Goal: Navigation & Orientation: Find specific page/section

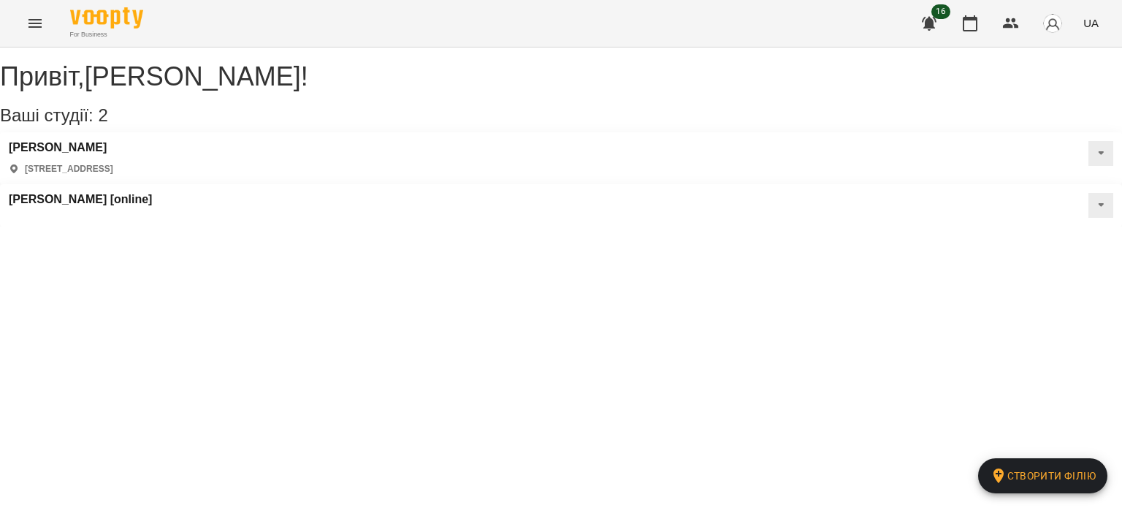
click at [938, 28] on icon "button" at bounding box center [929, 24] width 18 height 18
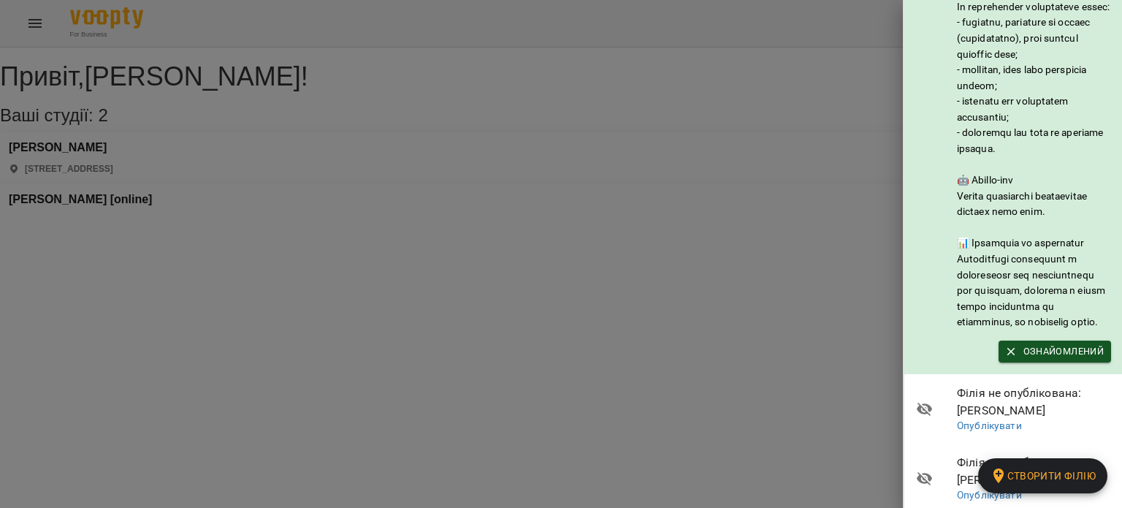
scroll to position [359, 0]
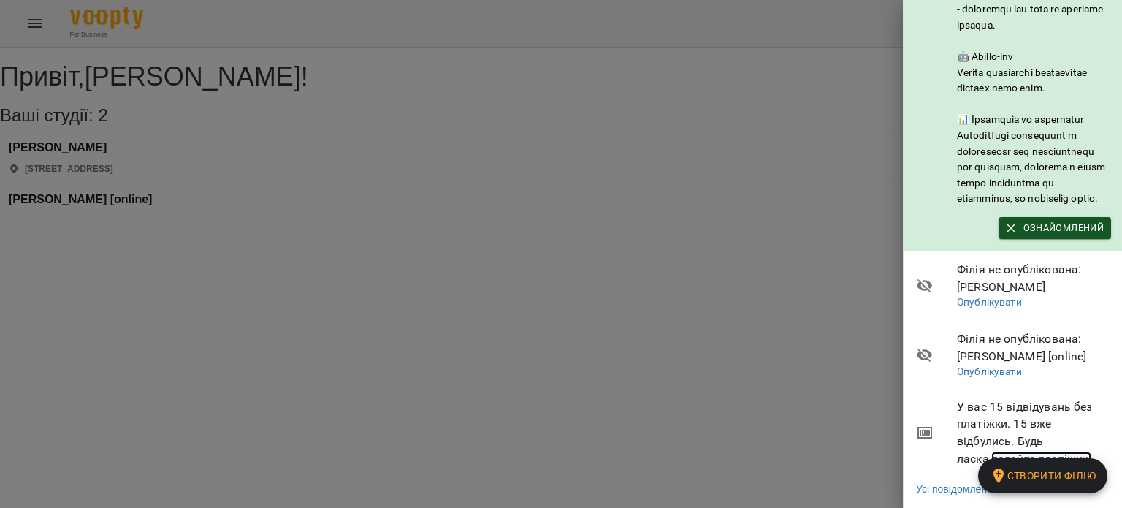
click at [991, 451] on link "додайте платіжки!" at bounding box center [1041, 458] width 101 height 14
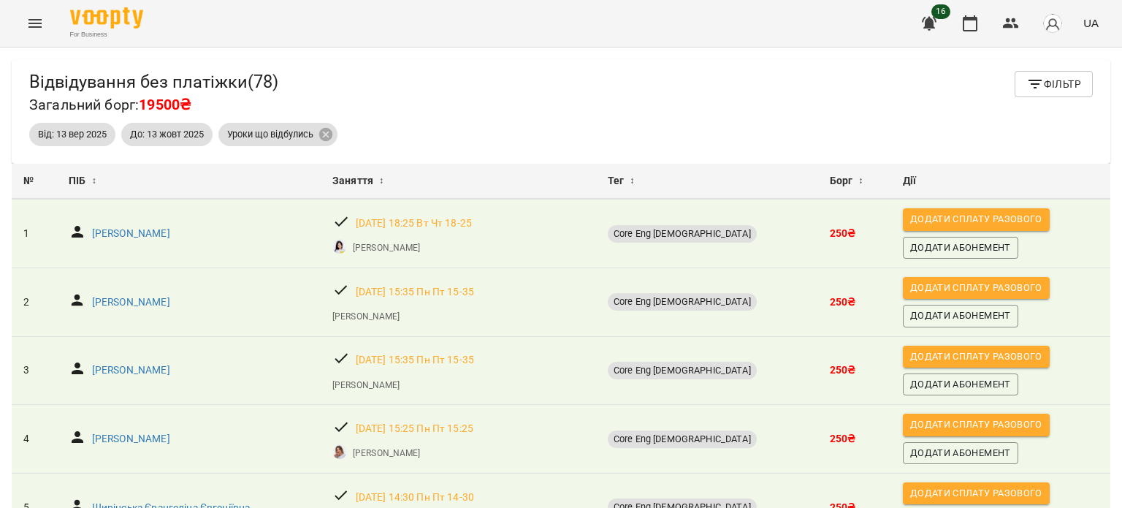
click at [935, 23] on icon "button" at bounding box center [929, 24] width 18 height 18
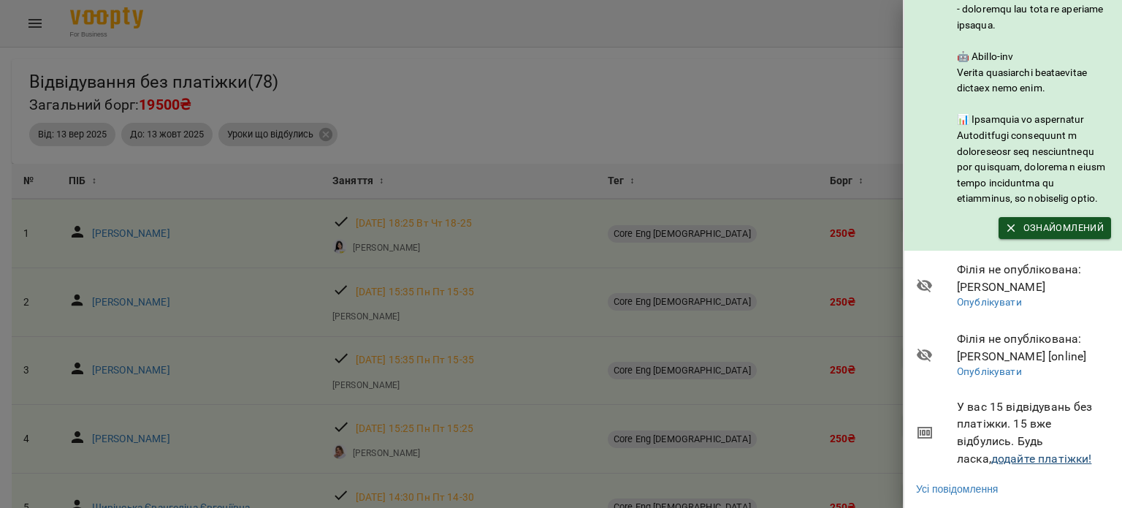
scroll to position [359, 0]
click at [977, 481] on link "Усі повідомлення" at bounding box center [957, 488] width 82 height 15
